Goal: Navigation & Orientation: Find specific page/section

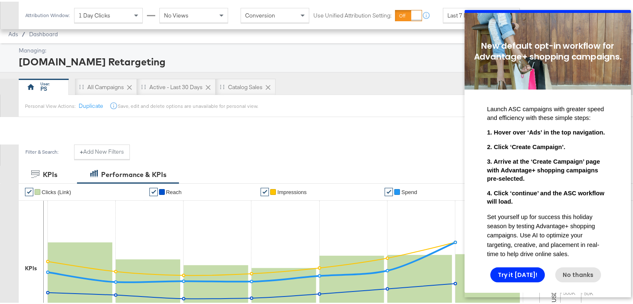
scroll to position [426, 0]
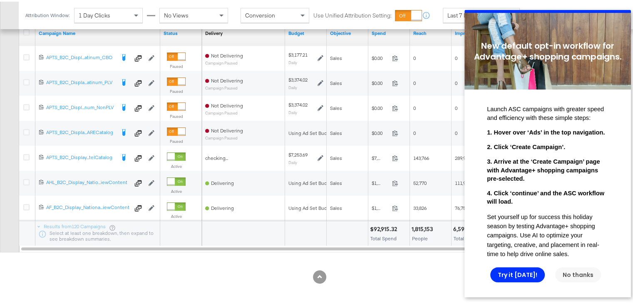
click at [582, 279] on link "No thanks" at bounding box center [578, 274] width 46 height 15
